Goal: Task Accomplishment & Management: Manage account settings

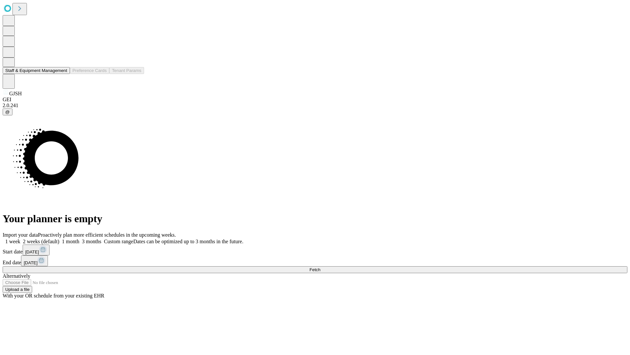
click at [63, 74] on button "Staff & Equipment Management" at bounding box center [36, 70] width 67 height 7
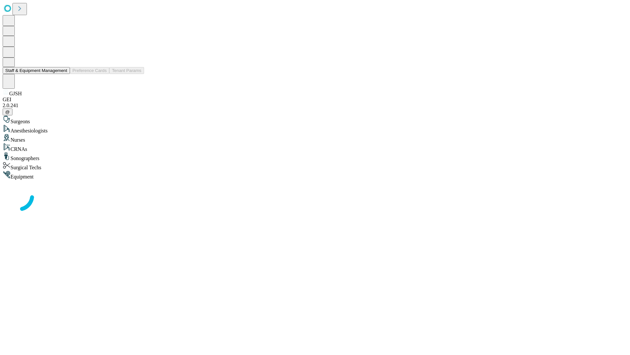
click at [63, 74] on button "Staff & Equipment Management" at bounding box center [36, 70] width 67 height 7
